Goal: Check status: Check status

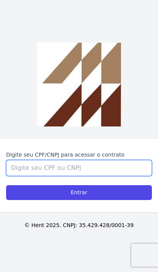
click at [112, 176] on input "Digite seu CPF/CNPJ para acessar o contrato" at bounding box center [79, 168] width 146 height 16
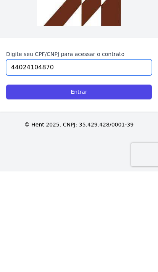
type input "44024104870"
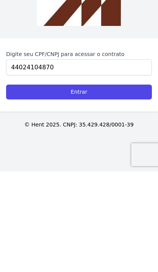
scroll to position [31, 0]
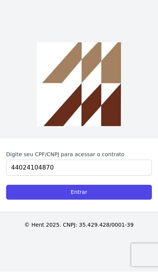
click at [24, 185] on input "Entrar" at bounding box center [79, 192] width 146 height 15
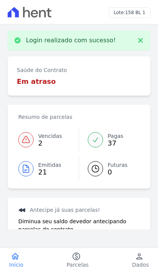
click at [23, 143] on icon at bounding box center [25, 139] width 9 height 9
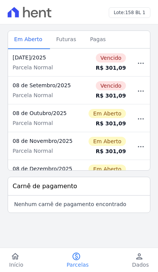
click at [95, 40] on span "Pagas" at bounding box center [97, 39] width 25 height 15
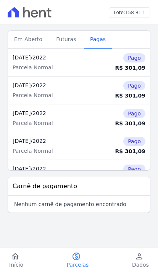
click at [15, 258] on icon "home" at bounding box center [15, 256] width 9 height 9
